Goal: Task Accomplishment & Management: Complete application form

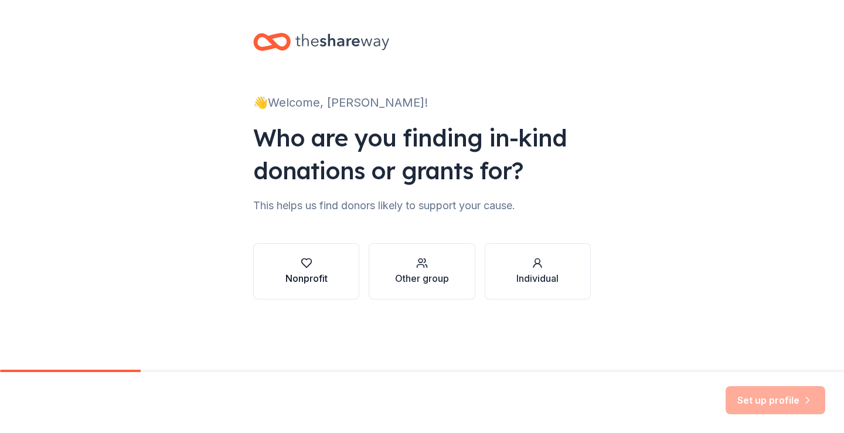
click at [325, 267] on div "button" at bounding box center [306, 263] width 42 height 12
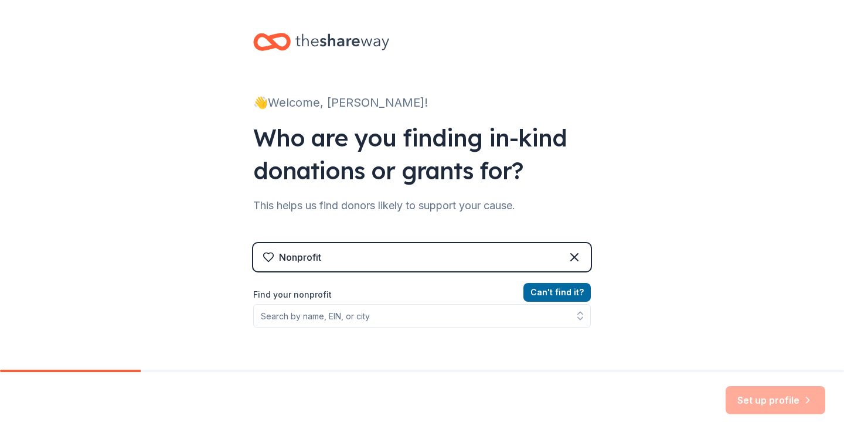
scroll to position [59, 0]
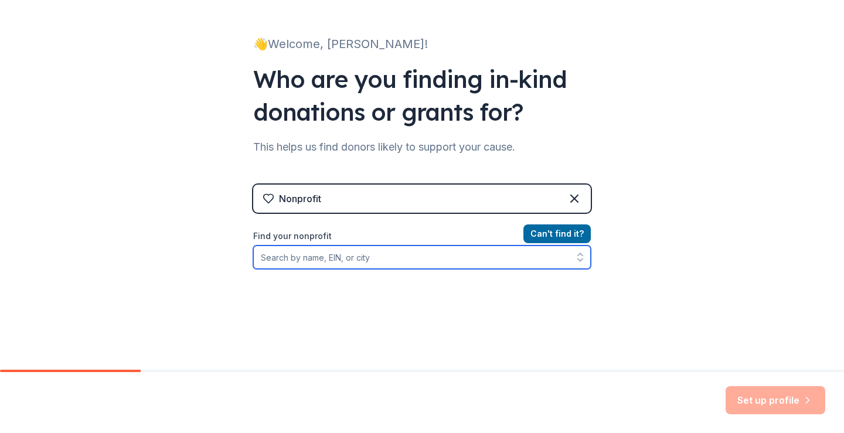
click at [415, 263] on input "Find your nonprofit" at bounding box center [422, 257] width 338 height 23
drag, startPoint x: 405, startPoint y: 261, endPoint x: 251, endPoint y: 255, distance: 153.7
click at [253, 255] on input "NBBSA, [GEOGRAPHIC_DATA], [GEOGRAPHIC_DATA]" at bounding box center [422, 257] width 338 height 23
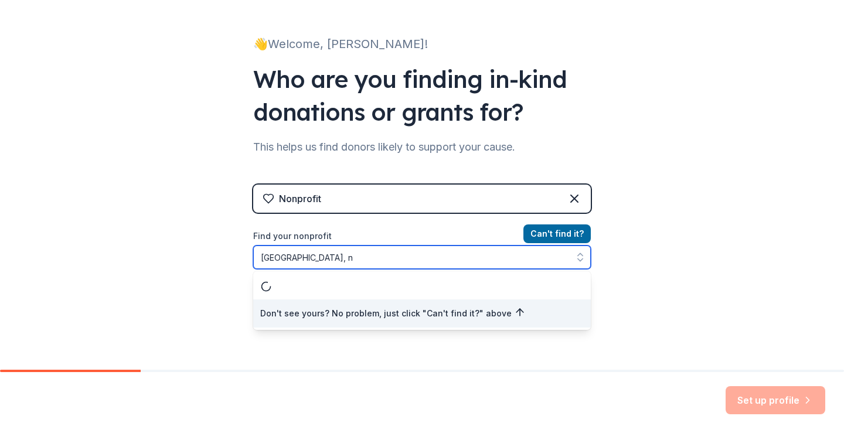
type input "[GEOGRAPHIC_DATA], [GEOGRAPHIC_DATA]"
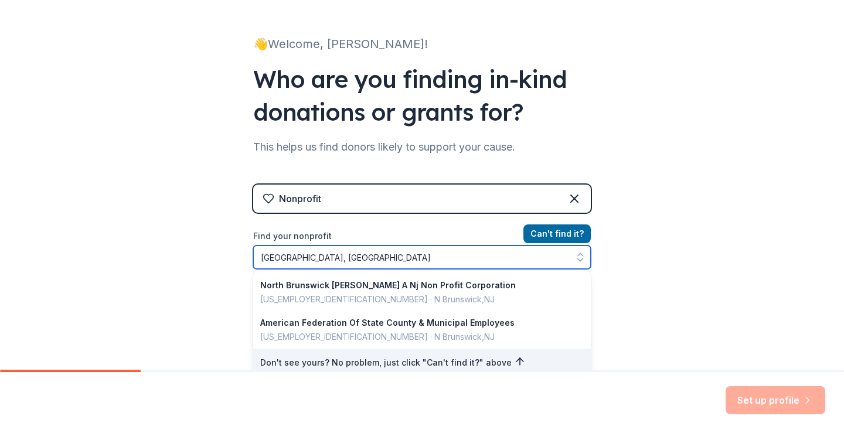
drag, startPoint x: 341, startPoint y: 251, endPoint x: 245, endPoint y: 252, distance: 96.1
click at [245, 252] on div "👋 Welcome, [PERSON_NAME]! Who are you finding in-kind donations or grants for? …" at bounding box center [421, 191] width 375 height 501
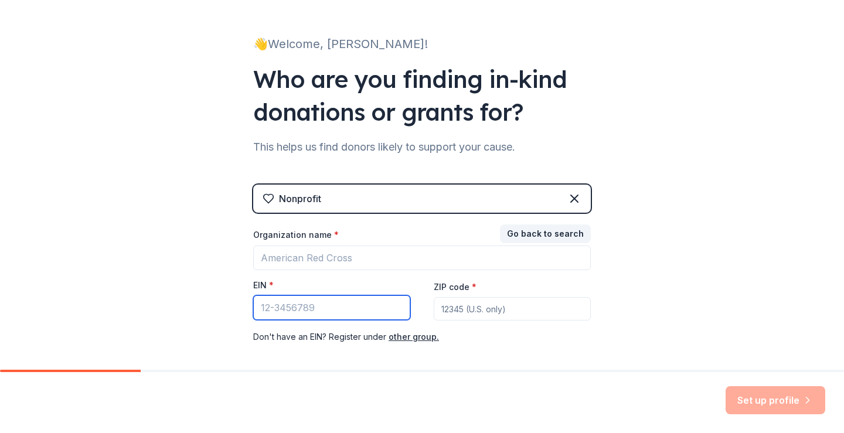
click at [297, 301] on input "EIN *" at bounding box center [331, 307] width 157 height 25
paste input "[US_EMPLOYER_IDENTIFICATION_NUMBER]"
type input "[US_EMPLOYER_IDENTIFICATION_NUMBER]"
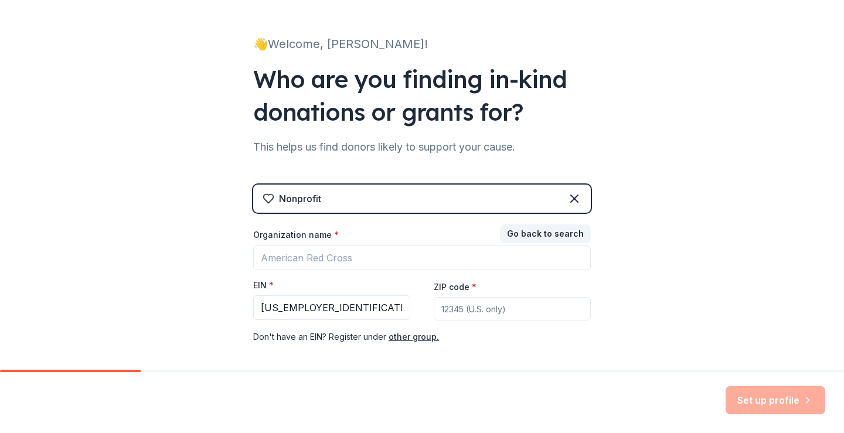
click at [457, 306] on input "ZIP code *" at bounding box center [512, 308] width 157 height 23
type input "08876"
click at [469, 340] on div "Don ' t have an EIN? Register under other group." at bounding box center [422, 337] width 338 height 14
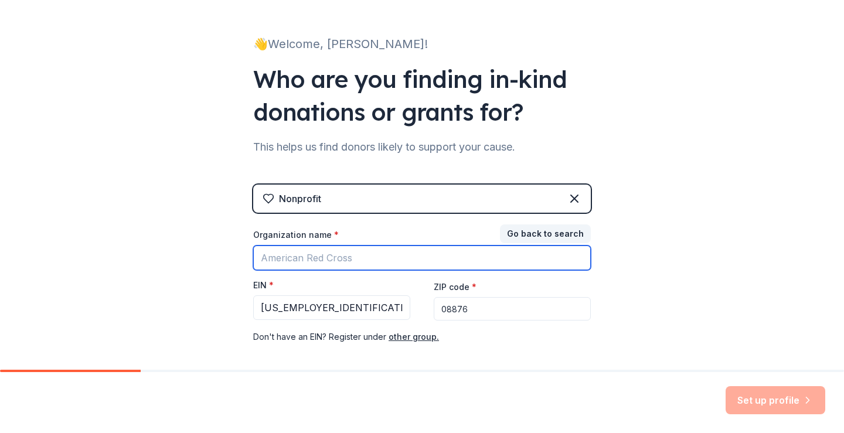
click at [376, 253] on input "Organization name *" at bounding box center [422, 258] width 338 height 25
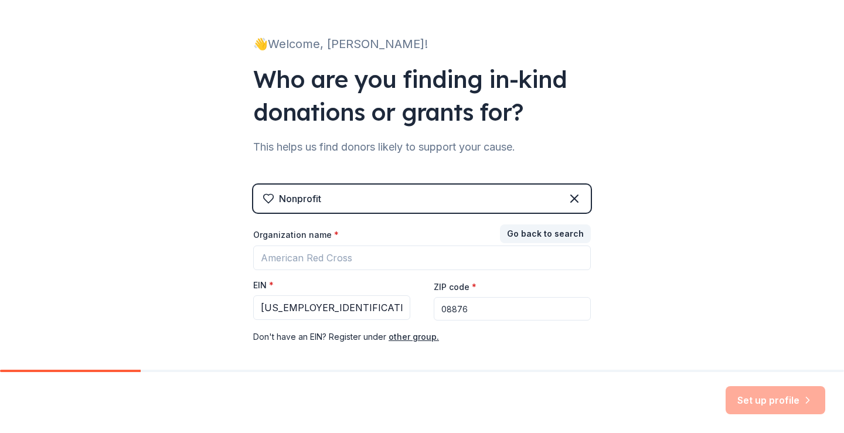
click at [525, 363] on div "Nonprofit Go back to search Organization name * EIN * [US_EMPLOYER_IDENTIFICATI…" at bounding box center [422, 276] width 338 height 183
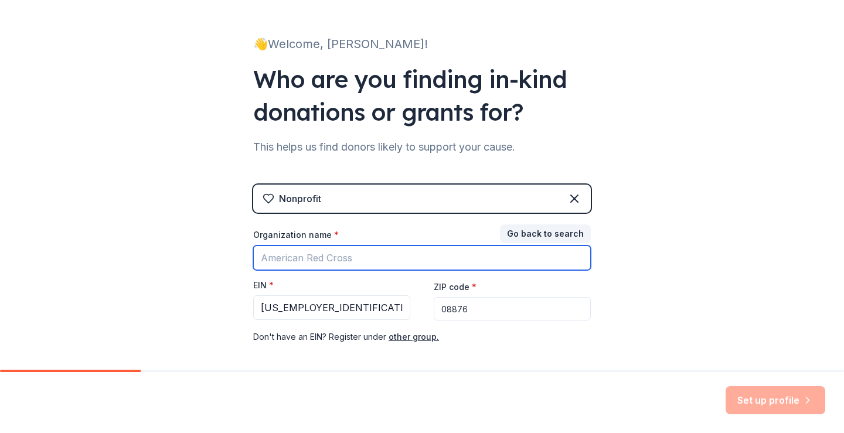
click at [411, 263] on input "Organization name *" at bounding box center [422, 258] width 338 height 25
type input "NBBSA"
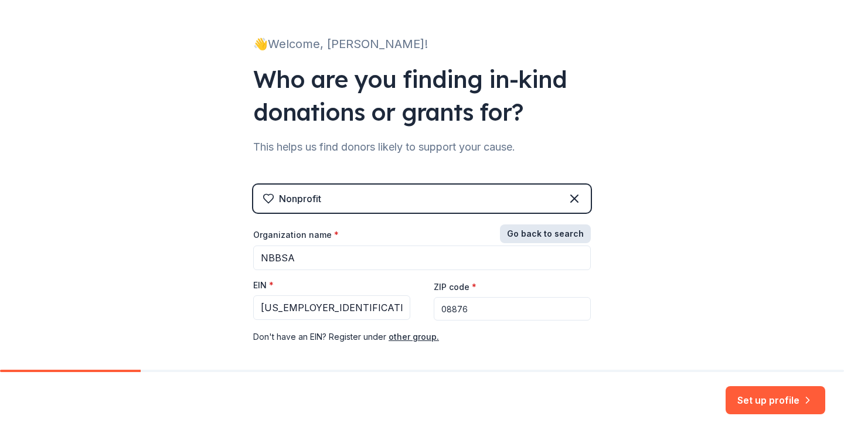
click at [550, 232] on button "Go back to search" at bounding box center [545, 233] width 91 height 19
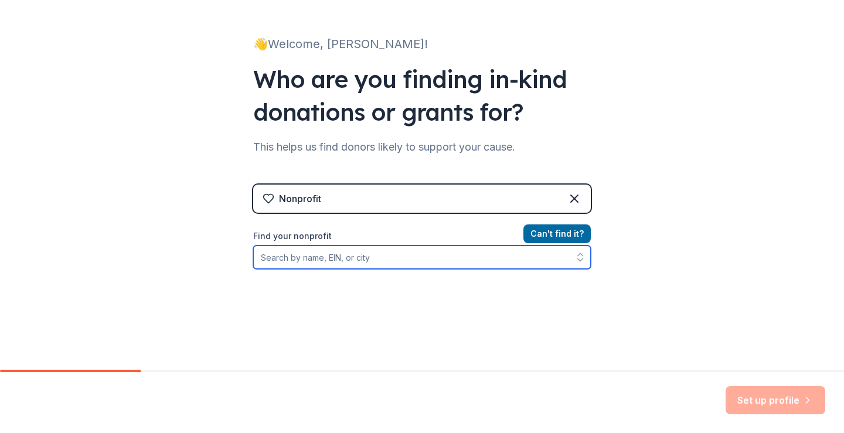
click at [357, 260] on input "Find your nonprofit" at bounding box center [422, 257] width 338 height 23
paste input "[US_EMPLOYER_IDENTIFICATION_NUMBER]"
type input "[US_EMPLOYER_IDENTIFICATION_NUMBER]"
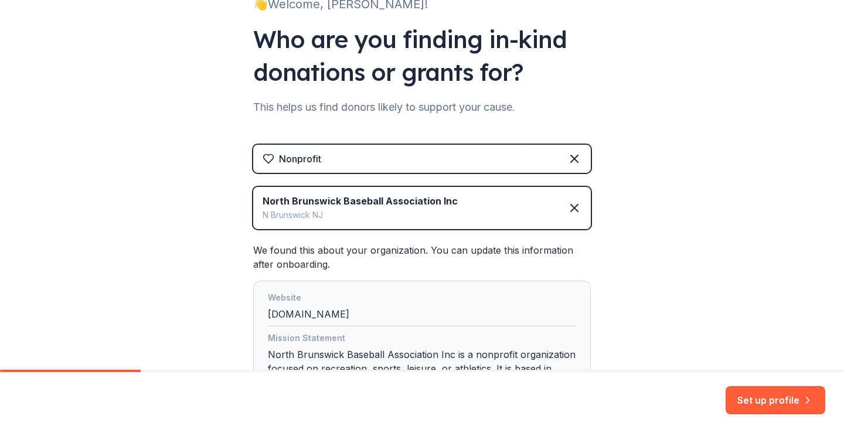
scroll to position [176, 0]
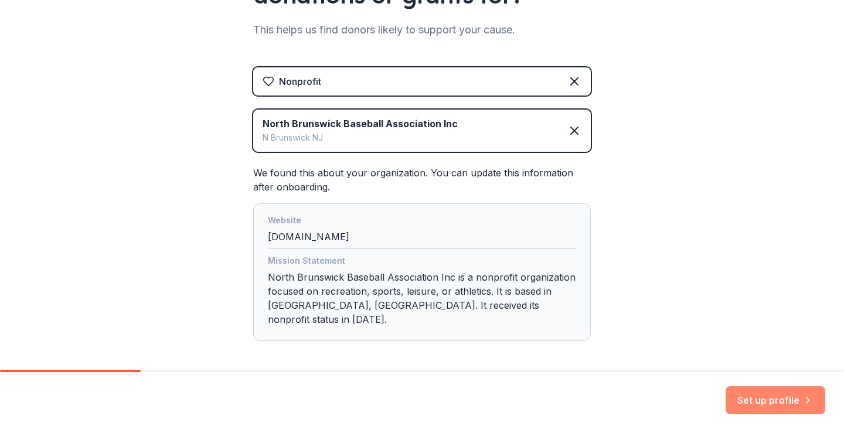
click at [776, 402] on button "Set up profile" at bounding box center [776, 400] width 100 height 28
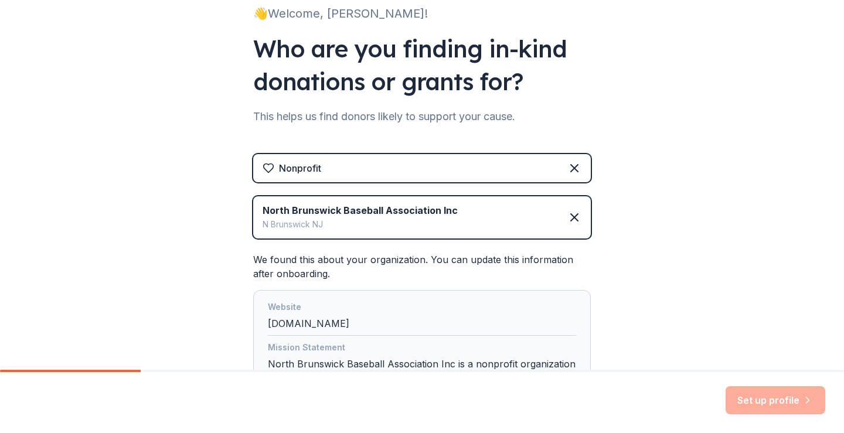
scroll to position [117, 0]
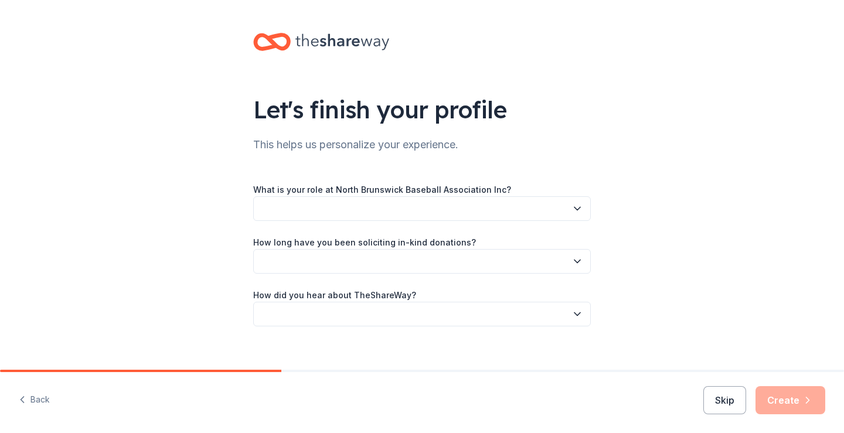
click at [428, 207] on button "button" at bounding box center [422, 208] width 338 height 25
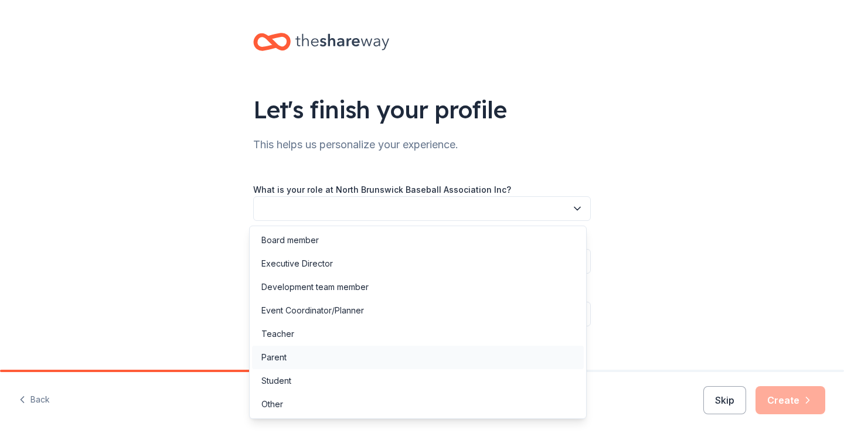
click at [348, 356] on div "Parent" at bounding box center [418, 357] width 332 height 23
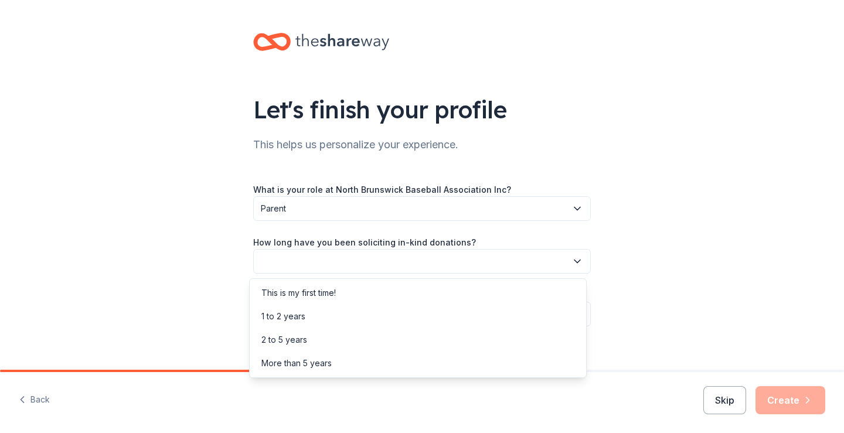
click at [359, 263] on button "button" at bounding box center [422, 261] width 338 height 25
click at [351, 291] on div "This is my first time!" at bounding box center [418, 292] width 332 height 23
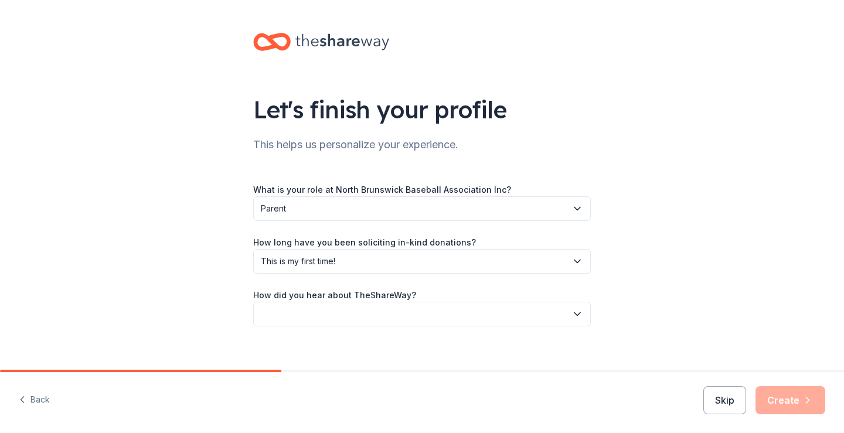
click at [387, 315] on button "button" at bounding box center [422, 314] width 338 height 25
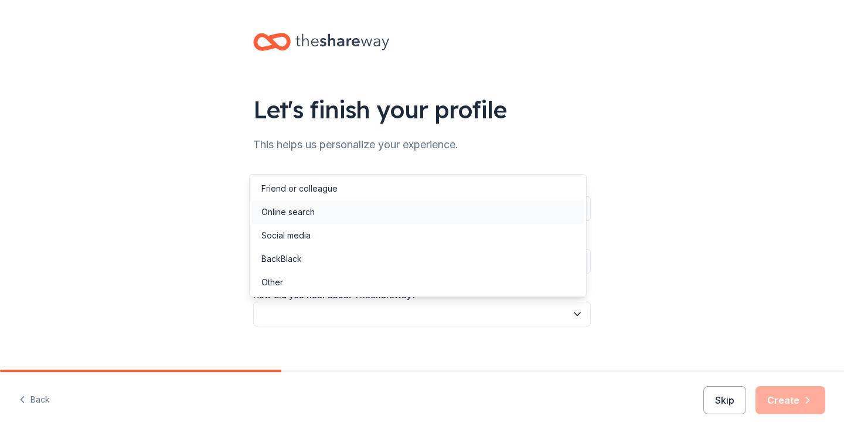
click at [326, 217] on div "Online search" at bounding box center [418, 211] width 332 height 23
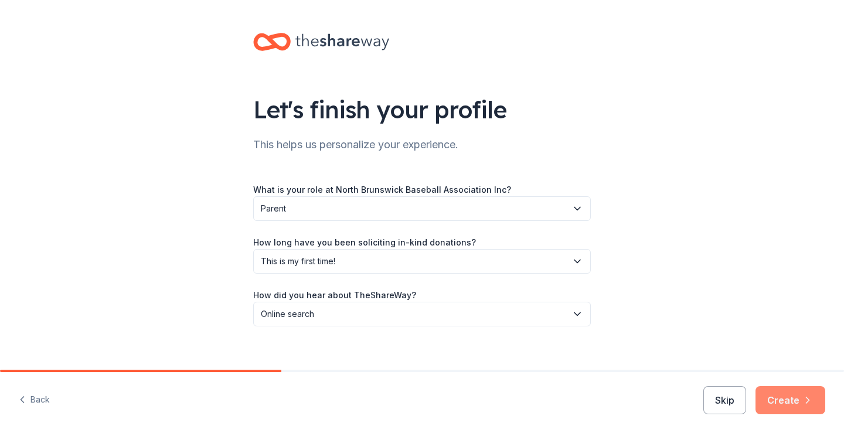
click at [804, 397] on icon "button" at bounding box center [808, 400] width 12 height 12
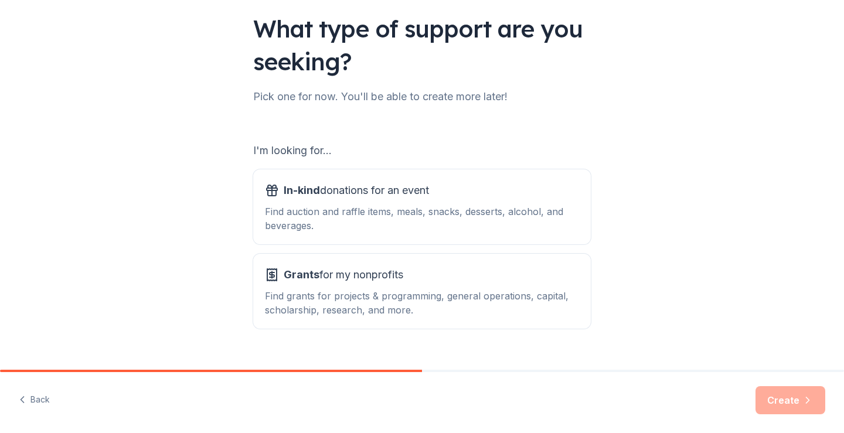
scroll to position [103, 0]
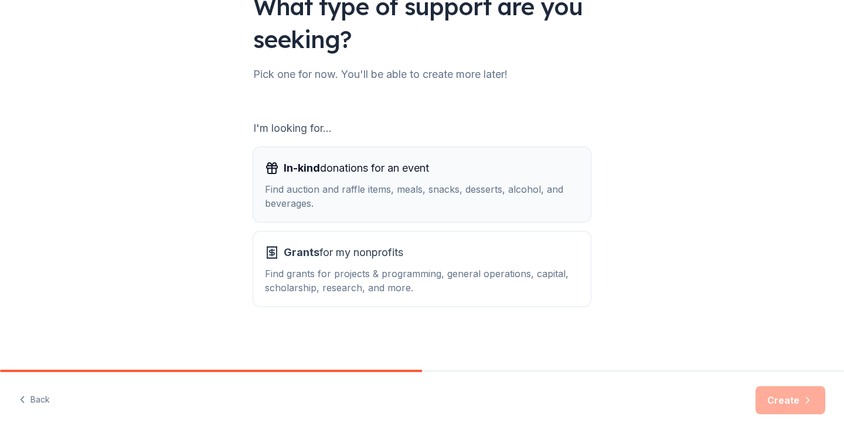
click at [464, 215] on button "In-kind donations for an event Find auction and raffle items, meals, snacks, de…" at bounding box center [422, 184] width 338 height 75
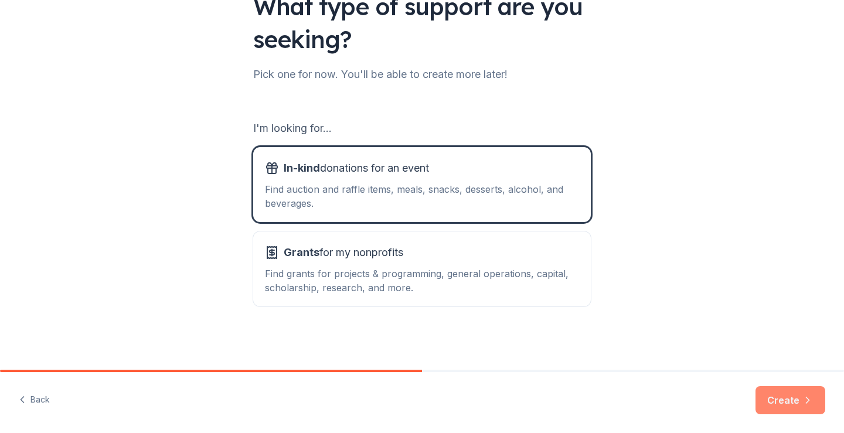
click at [799, 400] on button "Create" at bounding box center [791, 400] width 70 height 28
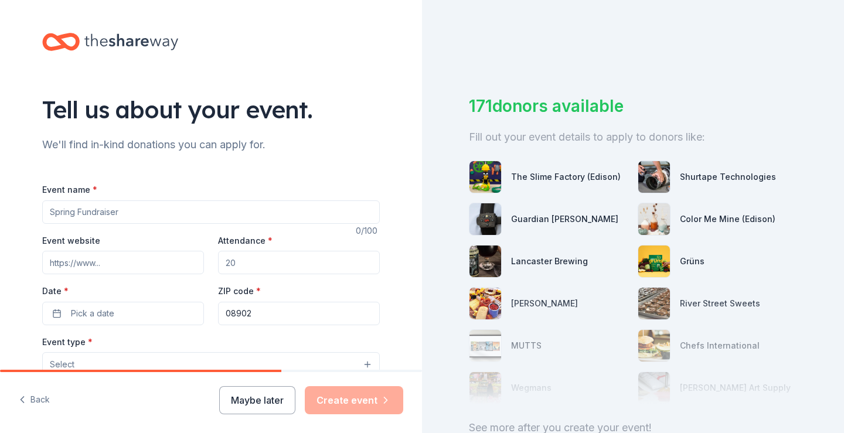
click at [130, 213] on input "Event name *" at bounding box center [211, 211] width 338 height 23
type input "Basket Raffle"
click at [266, 268] on input "Attendance *" at bounding box center [299, 262] width 162 height 23
drag, startPoint x: 254, startPoint y: 266, endPoint x: 212, endPoint y: 266, distance: 42.2
click at [212, 266] on div "Event website Attendance * Date * Pick a date ZIP code * 08902" at bounding box center [211, 279] width 338 height 92
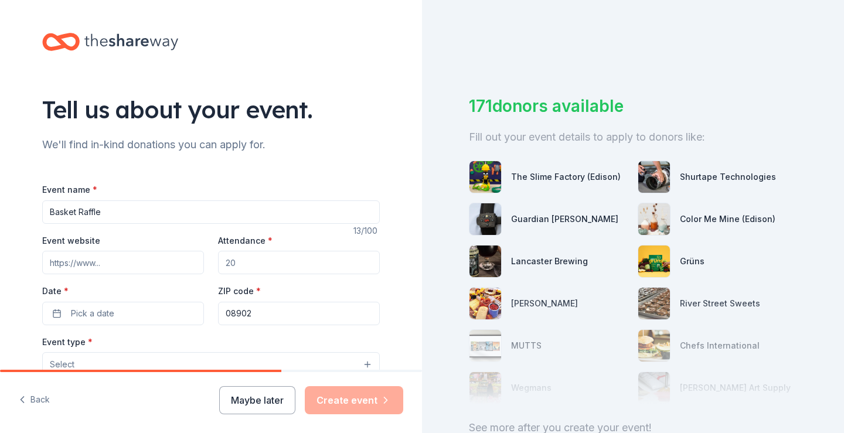
type input "5"
type input "100"
click at [151, 315] on button "Pick a date" at bounding box center [123, 313] width 162 height 23
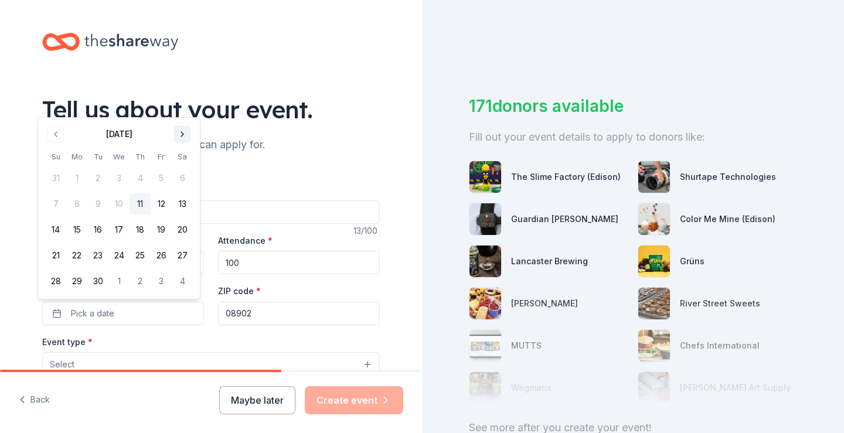
click at [185, 131] on button "Go to next month" at bounding box center [182, 134] width 16 height 16
click at [56, 280] on button "26" at bounding box center [55, 281] width 21 height 21
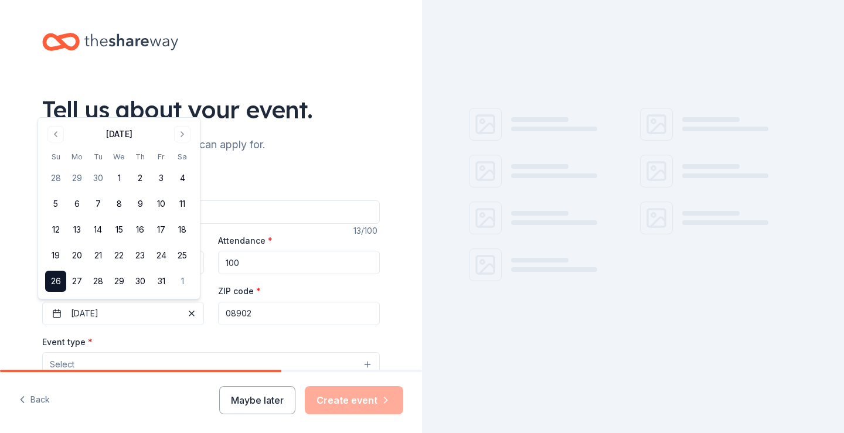
click at [221, 338] on div "Event type * Select" at bounding box center [211, 356] width 338 height 43
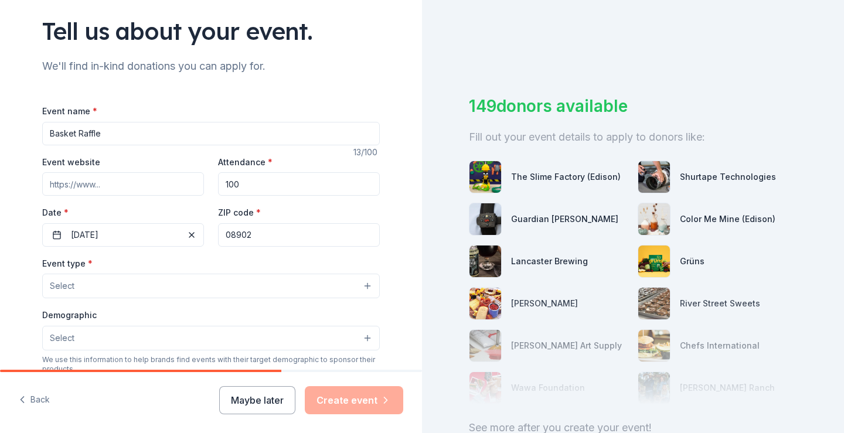
scroll to position [117, 0]
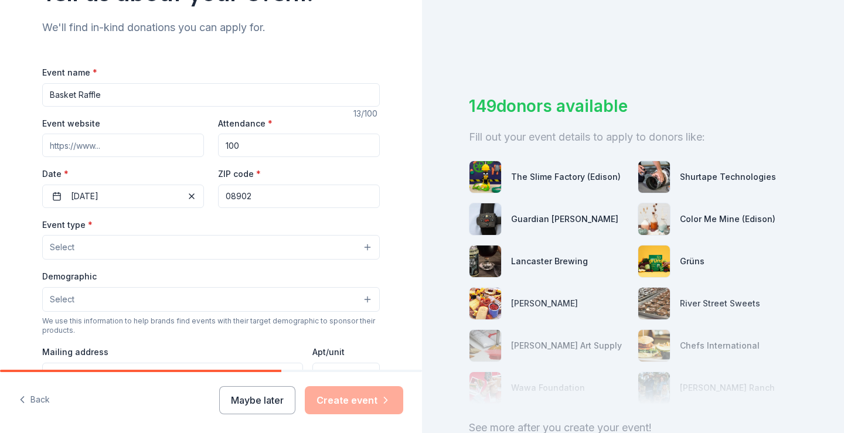
click at [114, 244] on button "Select" at bounding box center [211, 247] width 338 height 25
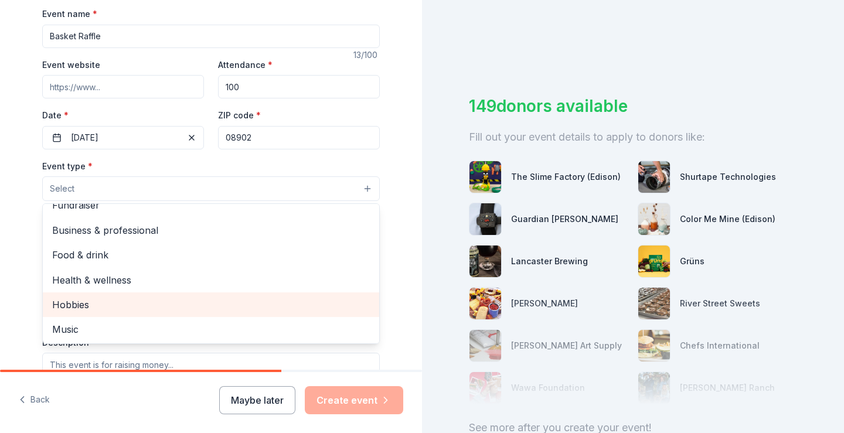
scroll to position [0, 0]
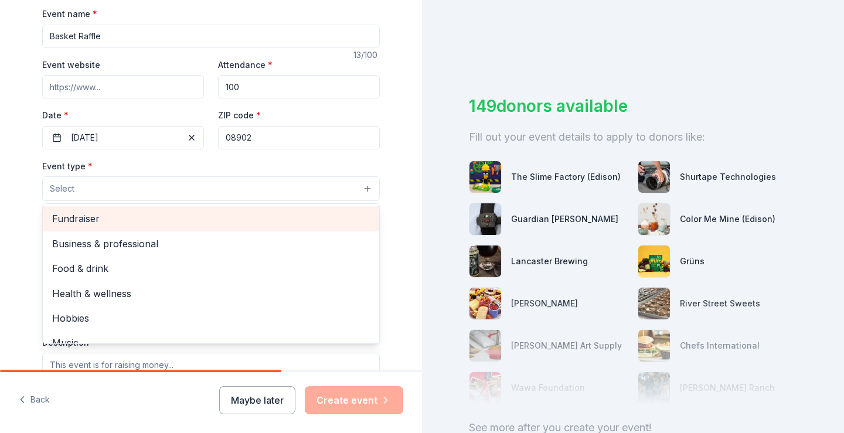
click at [123, 222] on span "Fundraiser" at bounding box center [211, 218] width 318 height 15
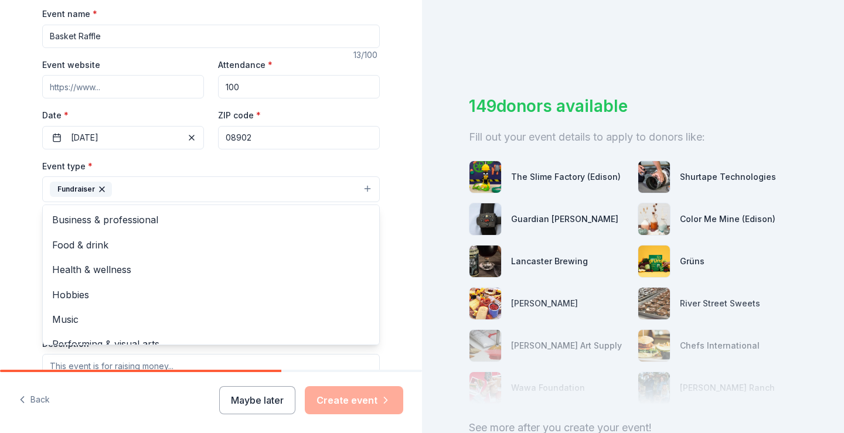
click at [394, 314] on div "Tell us about your event. We'll find in-kind donations you can apply for. Event…" at bounding box center [210, 214] width 375 height 781
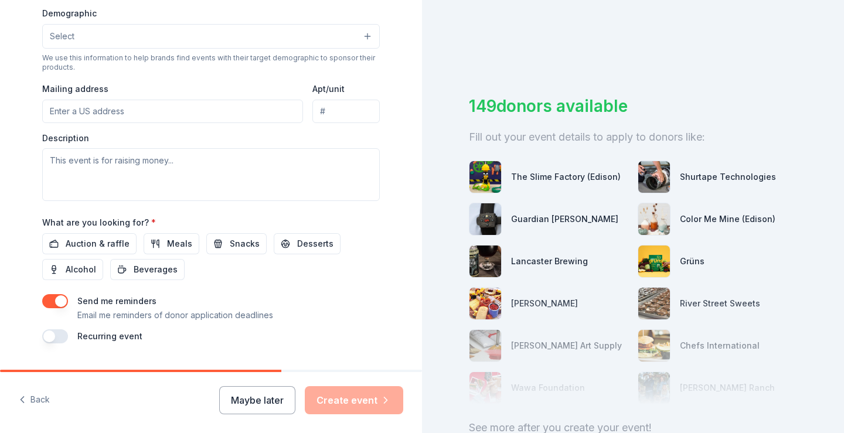
scroll to position [410, 0]
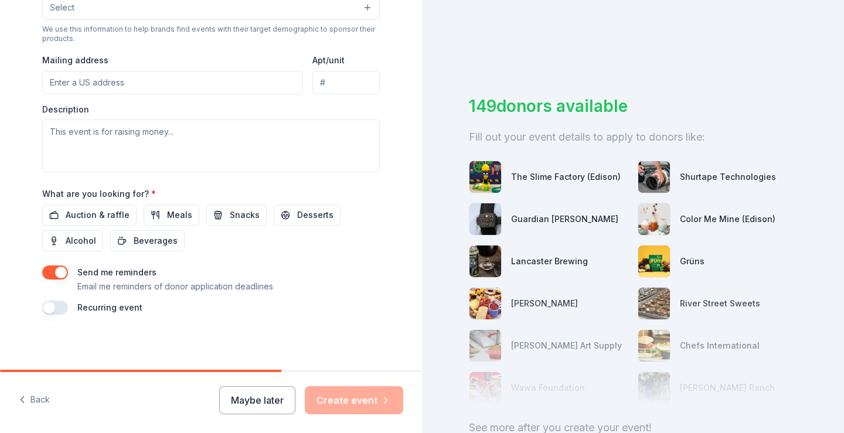
click at [46, 271] on button "button" at bounding box center [55, 273] width 26 height 14
click at [86, 209] on span "Auction & raffle" at bounding box center [98, 215] width 64 height 14
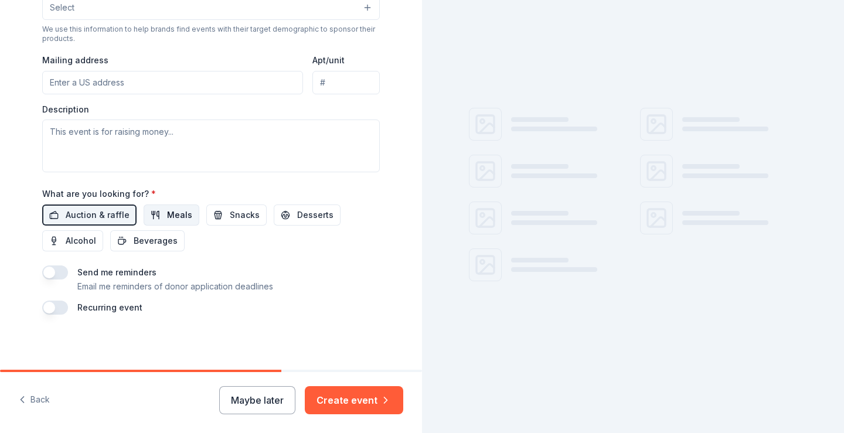
click at [176, 217] on span "Meals" at bounding box center [179, 215] width 25 height 14
click at [233, 216] on span "Snacks" at bounding box center [245, 215] width 30 height 14
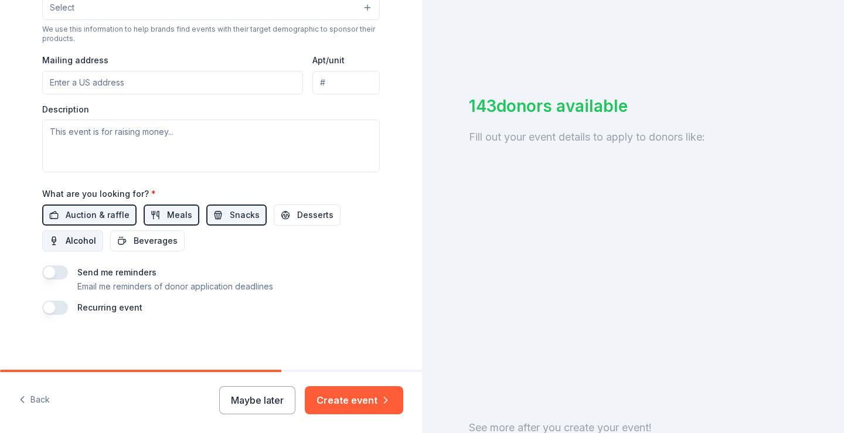
click at [73, 242] on span "Alcohol" at bounding box center [81, 241] width 30 height 14
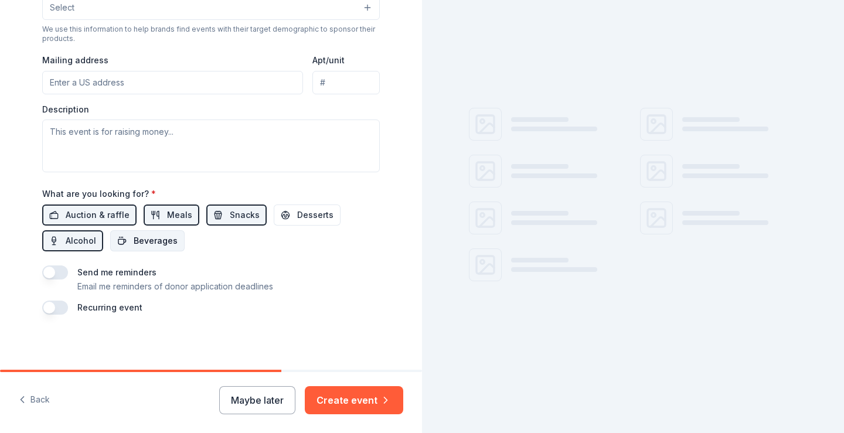
click at [134, 242] on span "Beverages" at bounding box center [156, 241] width 44 height 14
click at [294, 227] on div "Auction & raffle Meals Snacks Desserts Alcohol Beverages" at bounding box center [211, 228] width 338 height 47
click at [300, 219] on span "Desserts" at bounding box center [315, 215] width 36 height 14
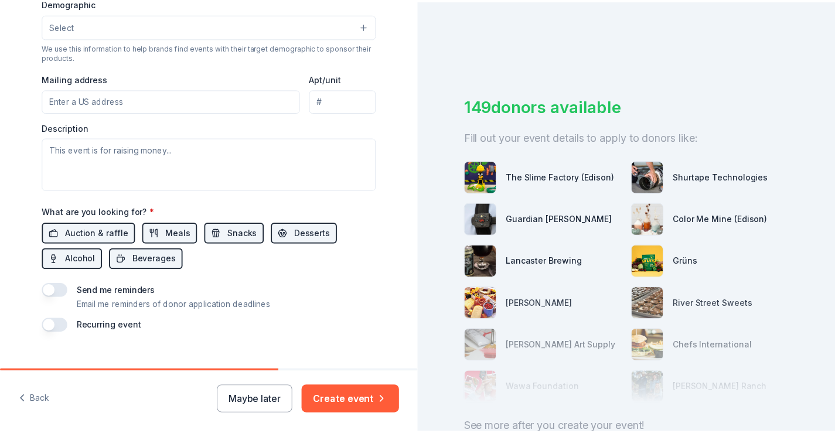
scroll to position [411, 0]
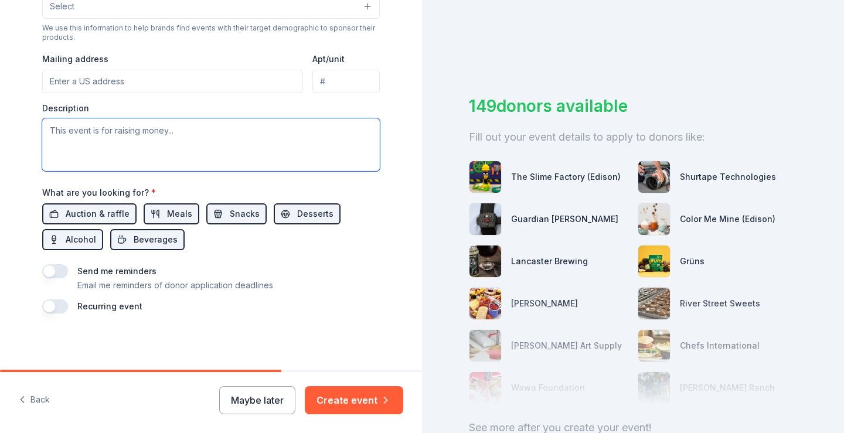
click at [181, 136] on textarea at bounding box center [211, 144] width 338 height 53
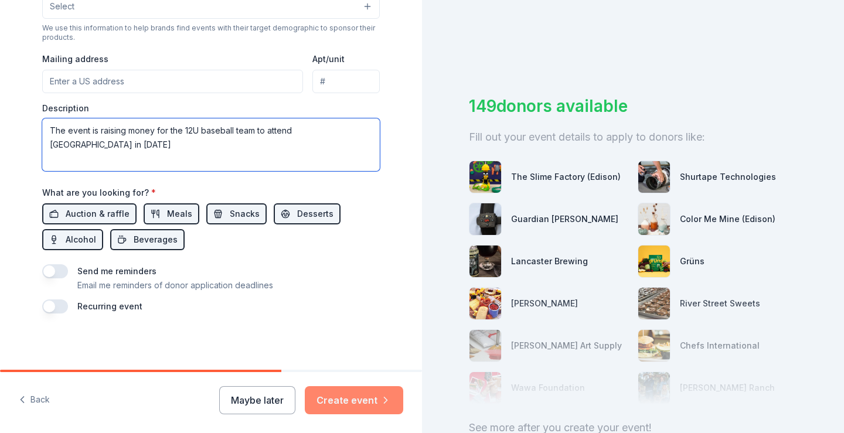
type textarea "The event is raising money for the 12U baseball team to attend [GEOGRAPHIC_DATA…"
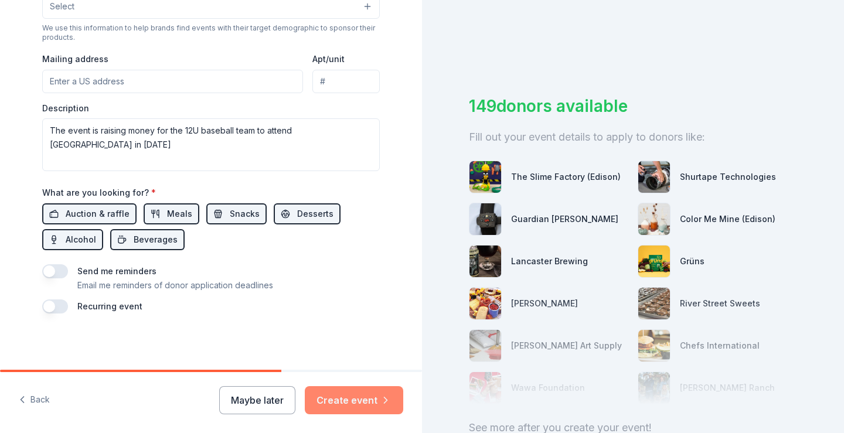
click at [343, 396] on button "Create event" at bounding box center [354, 400] width 98 height 28
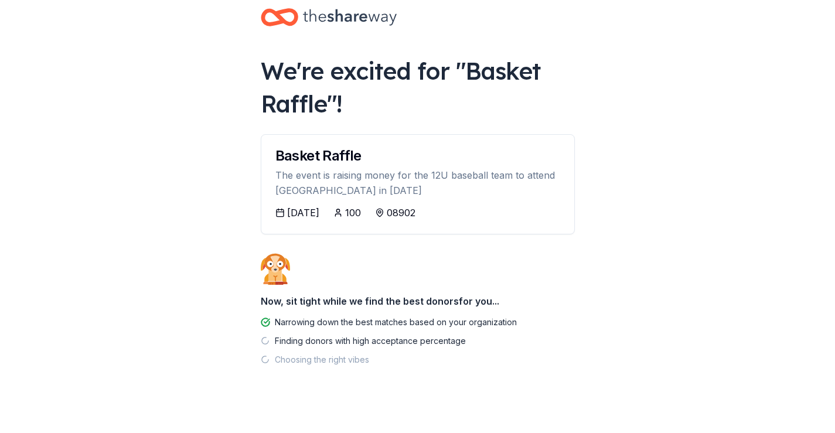
scroll to position [31, 0]
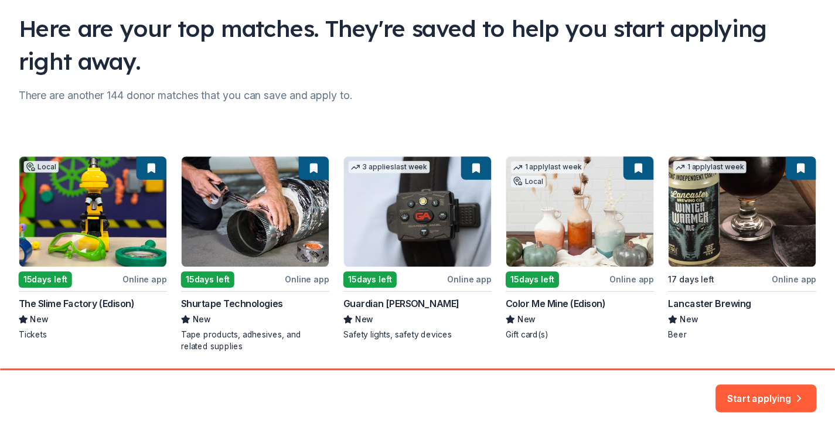
scroll to position [123, 0]
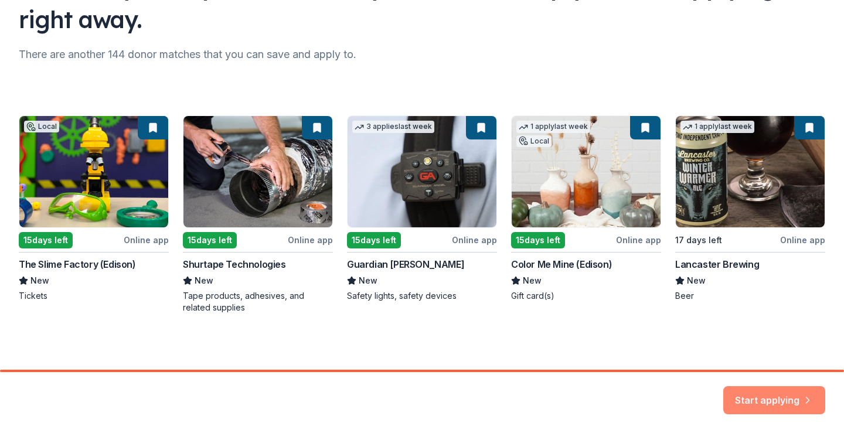
click at [795, 397] on button "Start applying" at bounding box center [774, 394] width 102 height 28
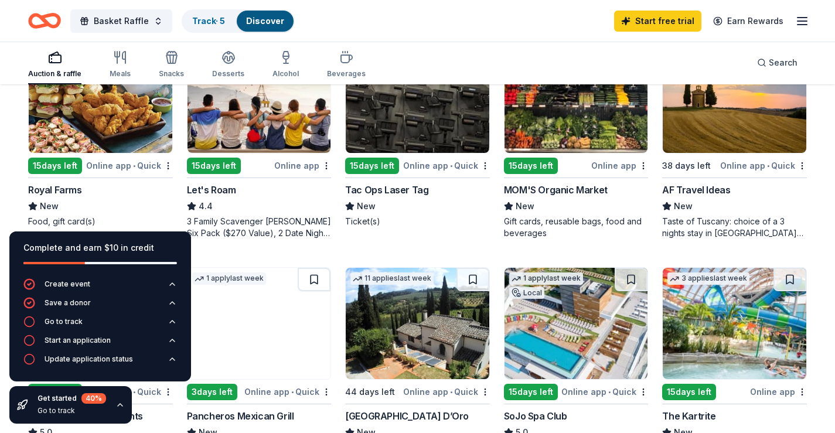
scroll to position [645, 0]
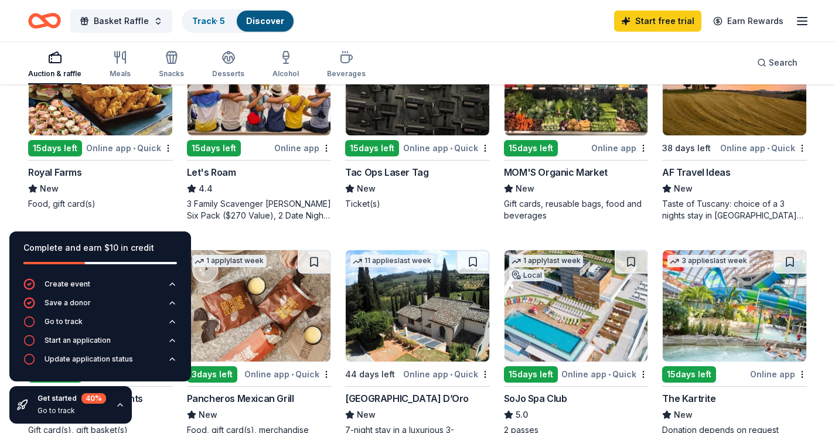
click at [119, 407] on icon "button" at bounding box center [119, 404] width 9 height 9
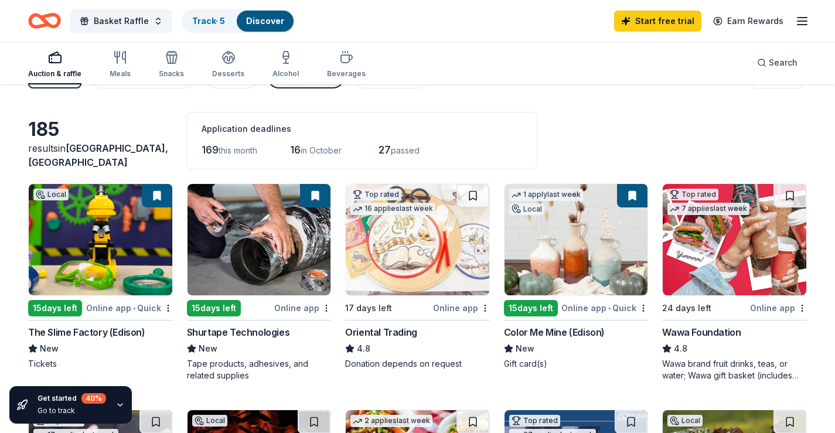
scroll to position [0, 0]
